Goal: Task Accomplishment & Management: Manage account settings

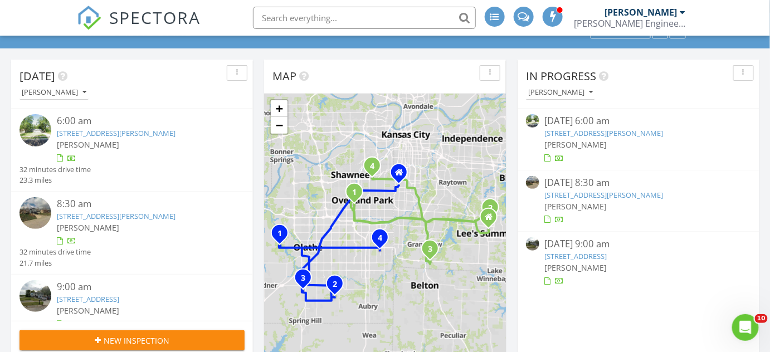
scroll to position [101, 0]
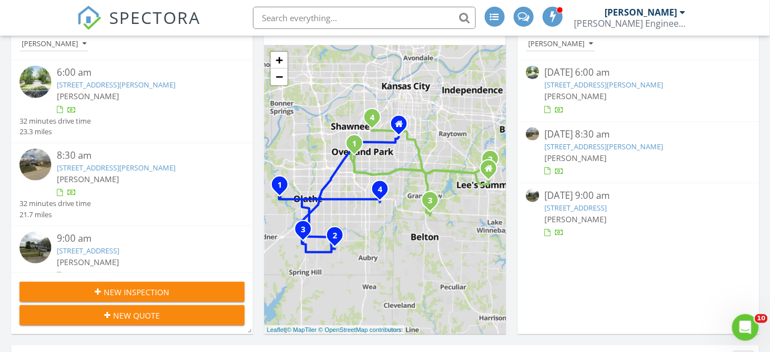
click at [575, 145] on link "1250 Northeast Depot Drive, Lee's Summit, MO 64086" at bounding box center [604, 147] width 119 height 10
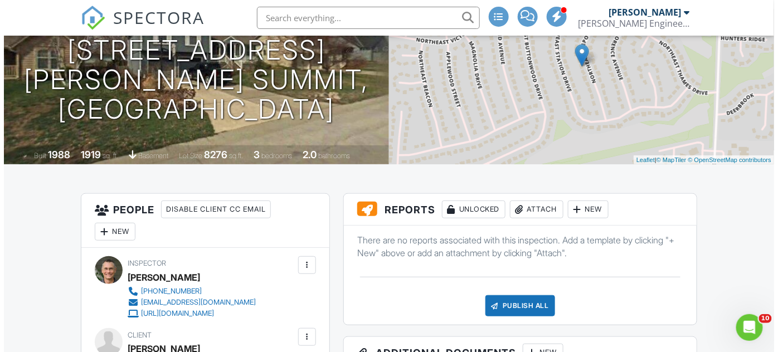
scroll to position [101, 0]
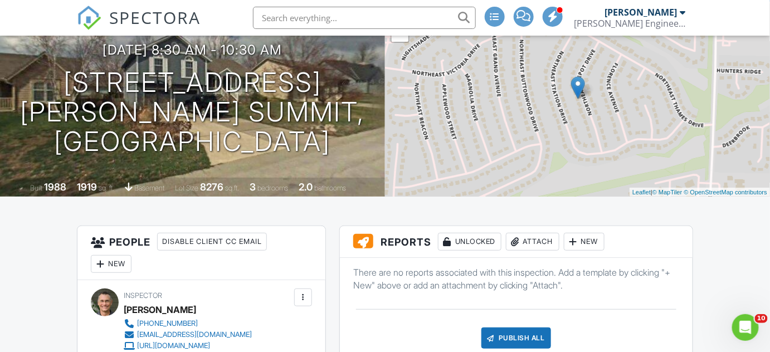
click at [534, 240] on div "Attach" at bounding box center [533, 242] width 54 height 18
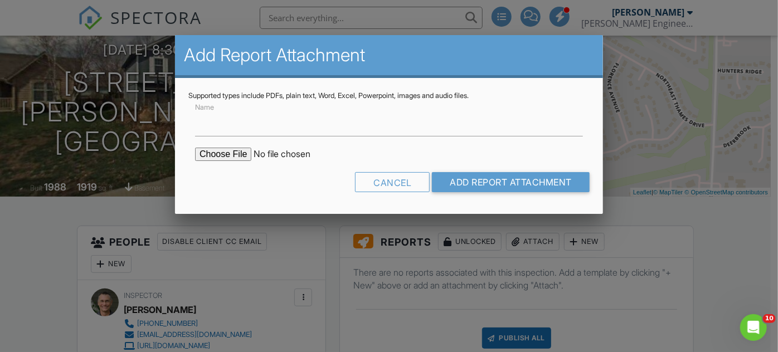
click at [218, 153] on input "file" at bounding box center [290, 154] width 190 height 13
type input "C:\fakepath\SE_1250 Northeast Depot Drive, Lee's Summit, MO 64086.pdf"
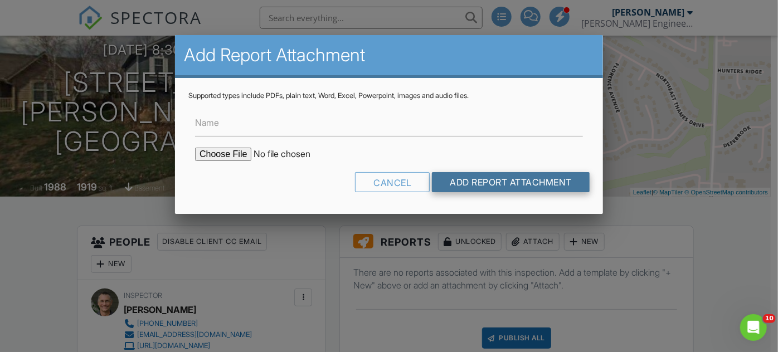
click at [491, 184] on input "Add Report Attachment" at bounding box center [511, 182] width 158 height 20
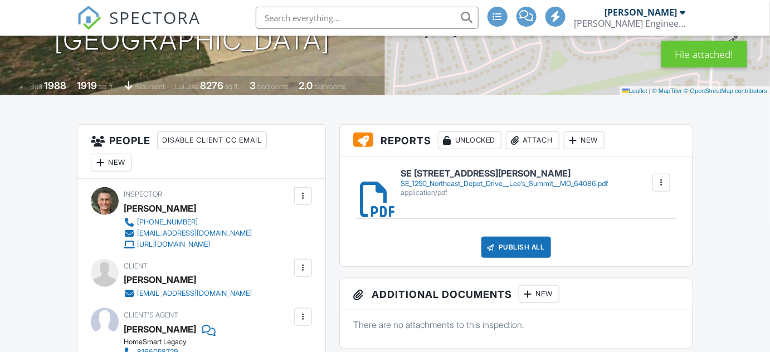
click at [530, 182] on div "SE_1250_Northeast_Depot_Drive__Lee's_Summit__MO_64086.pdf" at bounding box center [504, 183] width 207 height 9
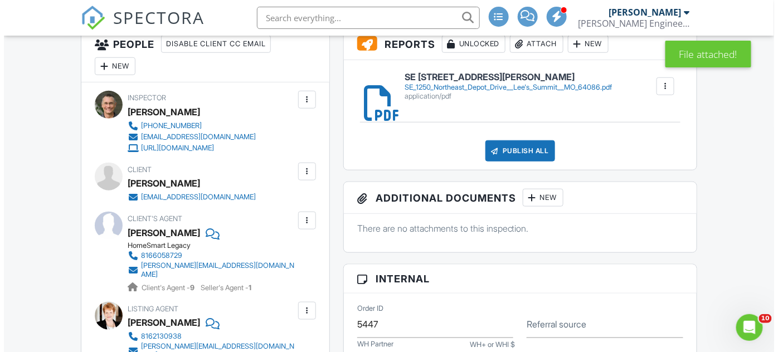
scroll to position [304, 0]
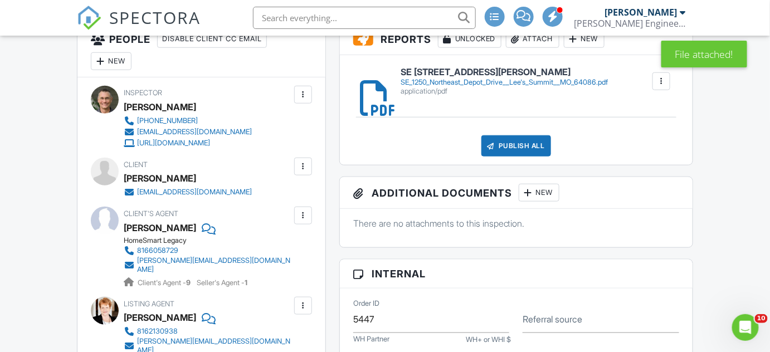
click at [508, 147] on div "Publish All" at bounding box center [517, 145] width 70 height 21
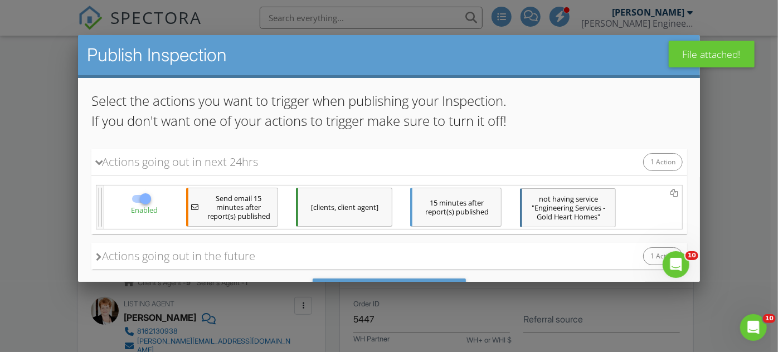
scroll to position [101, 0]
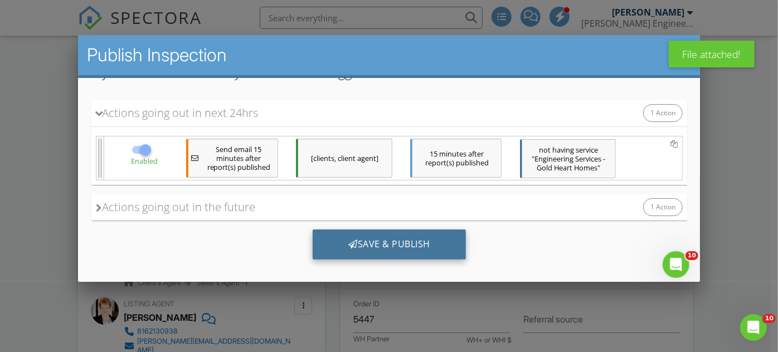
click at [365, 245] on div "Save & Publish" at bounding box center [388, 245] width 153 height 30
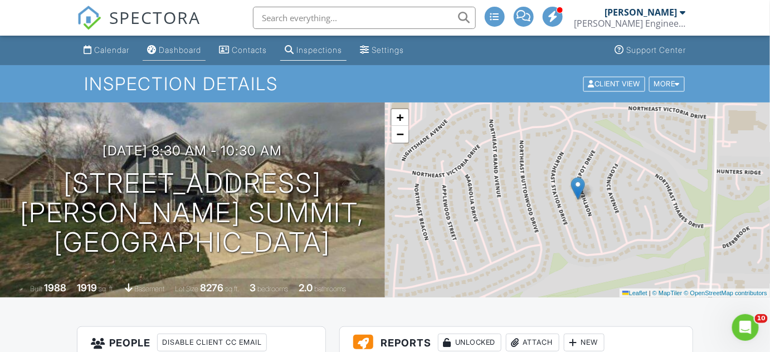
click at [184, 50] on div "Dashboard" at bounding box center [180, 49] width 42 height 9
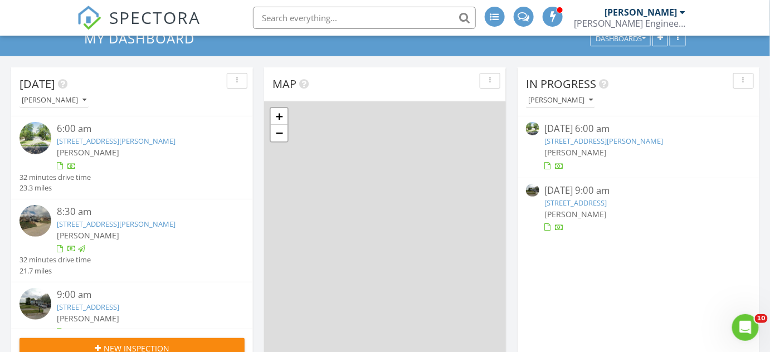
scroll to position [50, 0]
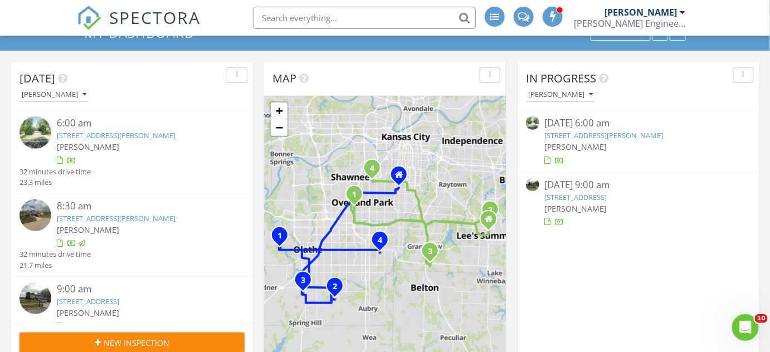
click at [564, 195] on link "14701 Pine View Drive, Grandview, MO 64030" at bounding box center [576, 197] width 62 height 10
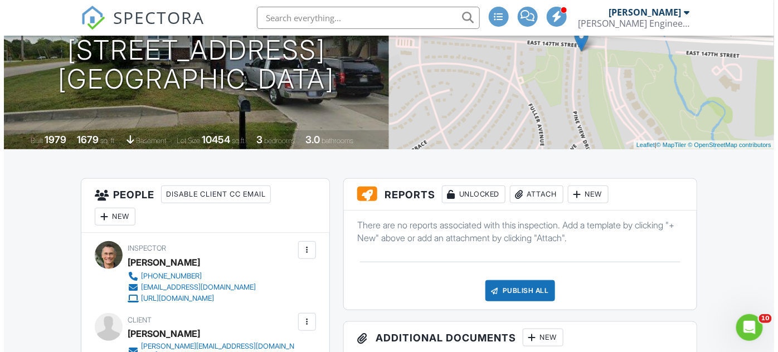
scroll to position [152, 0]
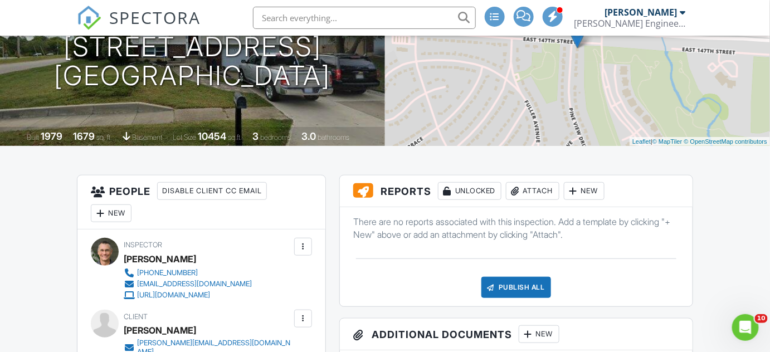
click at [531, 192] on div "Attach" at bounding box center [533, 191] width 54 height 18
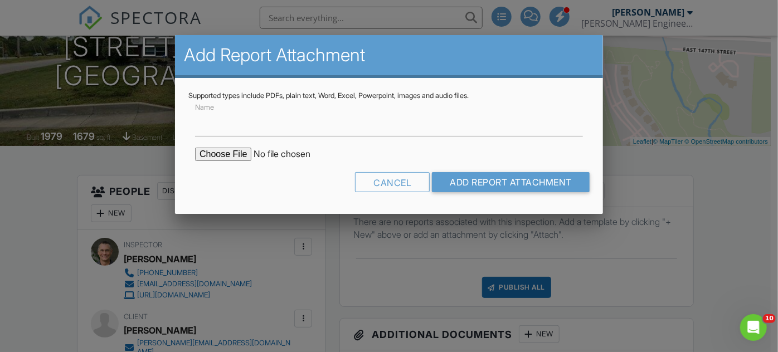
click at [224, 156] on input "file" at bounding box center [290, 154] width 190 height 13
type input "C:\fakepath\SE_14701 Pine View Drive, Grandview, MO 64030.pdf"
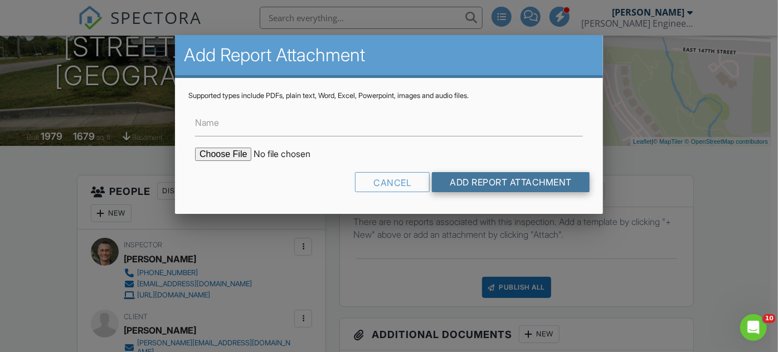
click at [478, 181] on input "Add Report Attachment" at bounding box center [511, 182] width 158 height 20
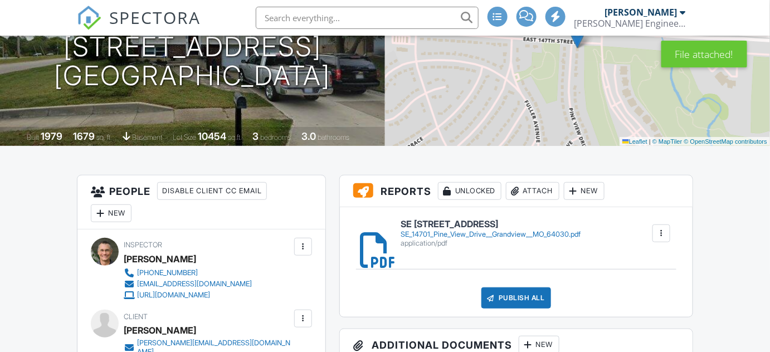
click at [514, 298] on div "Publish All" at bounding box center [517, 298] width 70 height 21
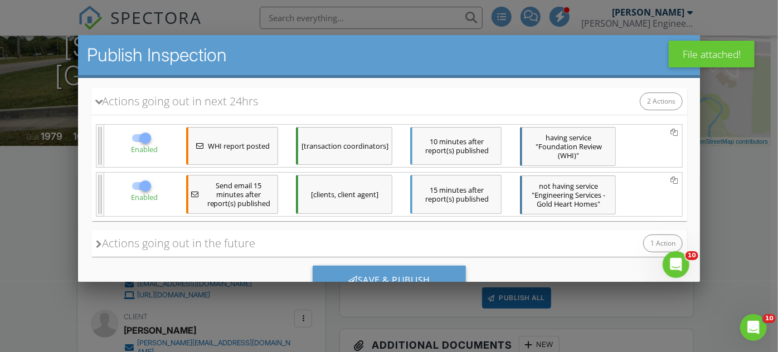
scroll to position [148, 0]
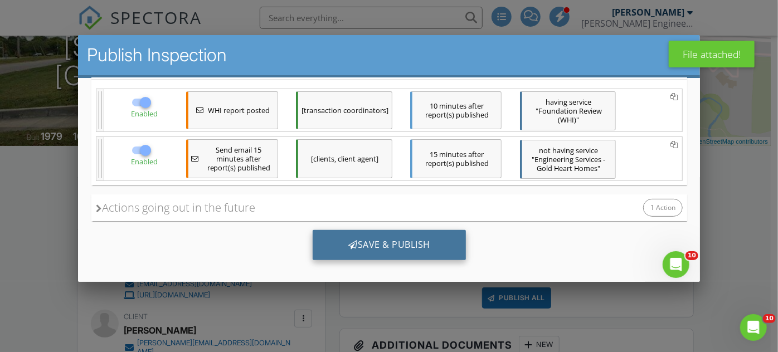
click at [368, 246] on div "Save & Publish" at bounding box center [388, 245] width 153 height 30
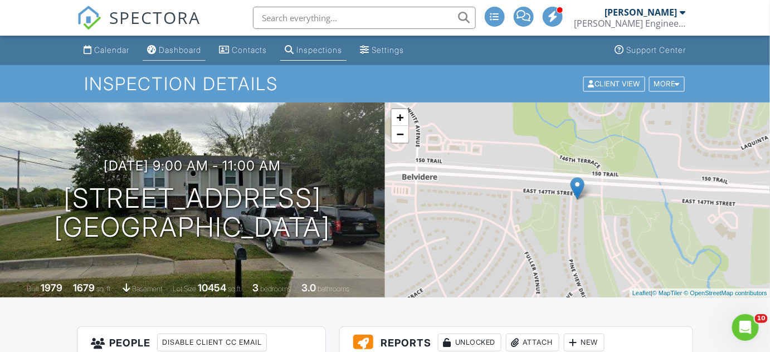
click at [179, 49] on div "Dashboard" at bounding box center [180, 49] width 42 height 9
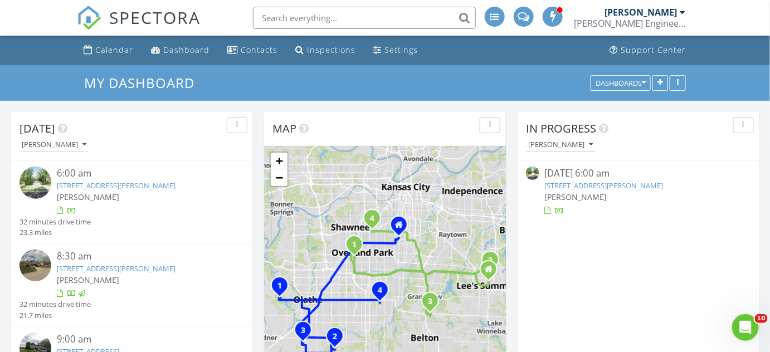
click at [562, 184] on link "8918 Switzer Street, Overland Park, KS 66214" at bounding box center [604, 186] width 119 height 10
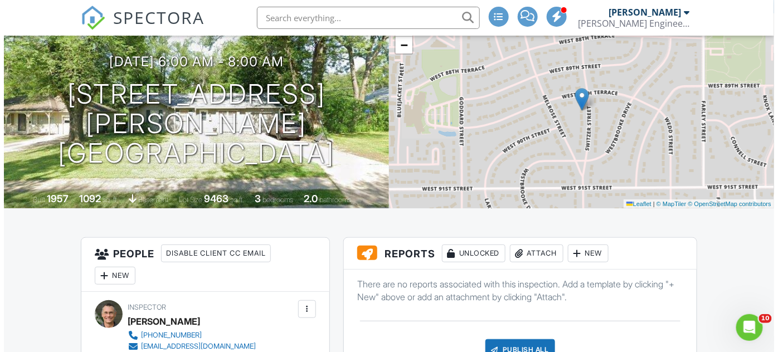
scroll to position [101, 0]
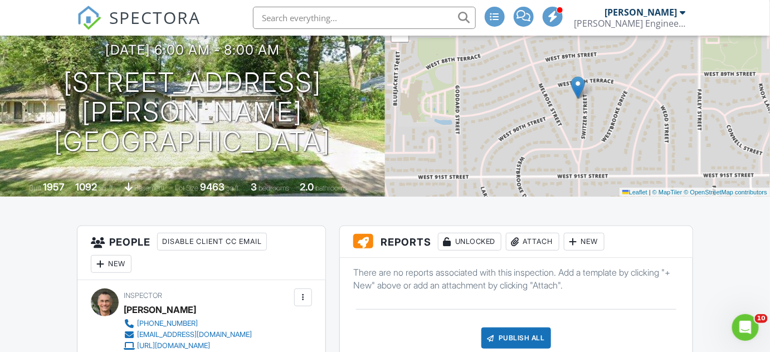
click at [527, 242] on div "Attach" at bounding box center [533, 242] width 54 height 18
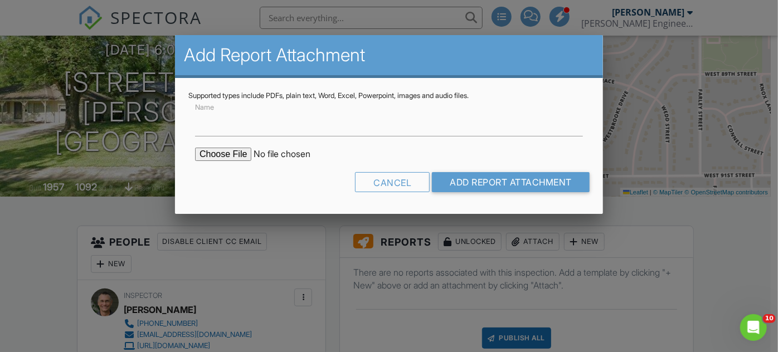
click at [234, 158] on input "file" at bounding box center [290, 154] width 190 height 13
type input "C:\fakepath\SE_8918 Switzer Street, Overland Park, KS 66214.pdf"
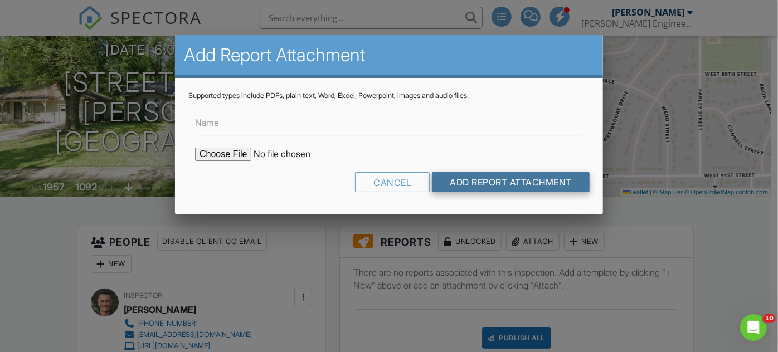
click at [508, 181] on input "Add Report Attachment" at bounding box center [511, 182] width 158 height 20
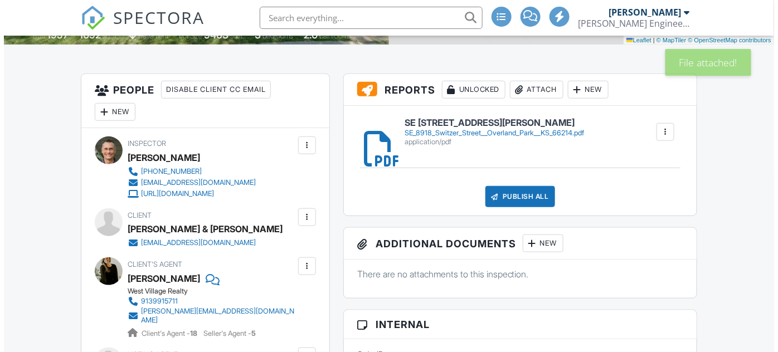
scroll to position [253, 0]
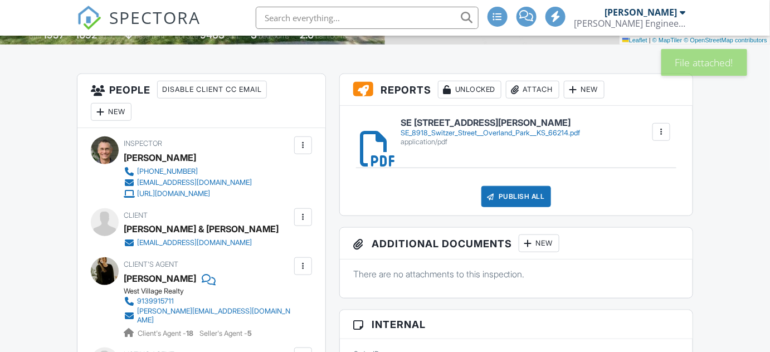
click at [509, 196] on div "Publish All" at bounding box center [517, 196] width 70 height 21
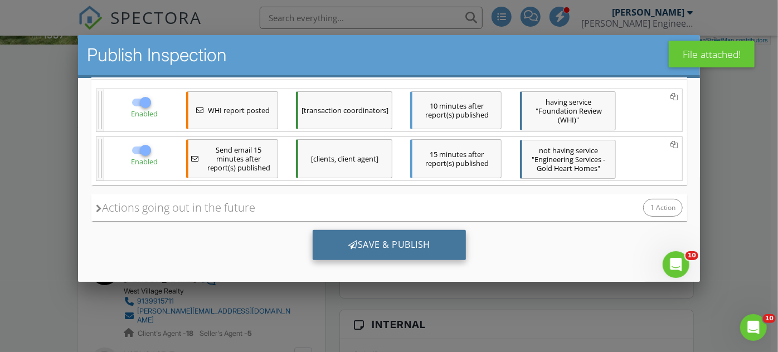
scroll to position [0, 0]
click at [358, 241] on div "Save & Publish" at bounding box center [388, 245] width 153 height 30
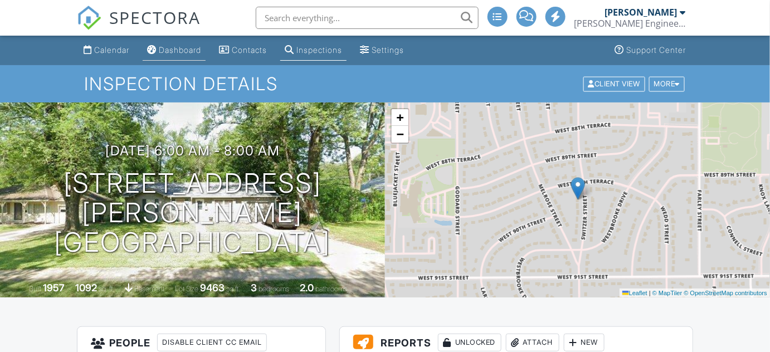
click at [178, 48] on div "Dashboard" at bounding box center [180, 49] width 42 height 9
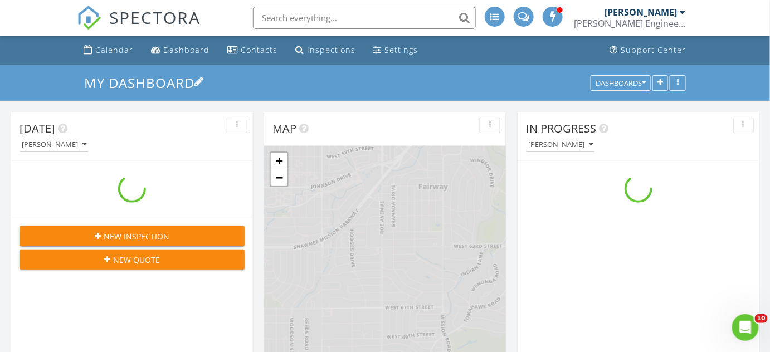
scroll to position [919, 786]
